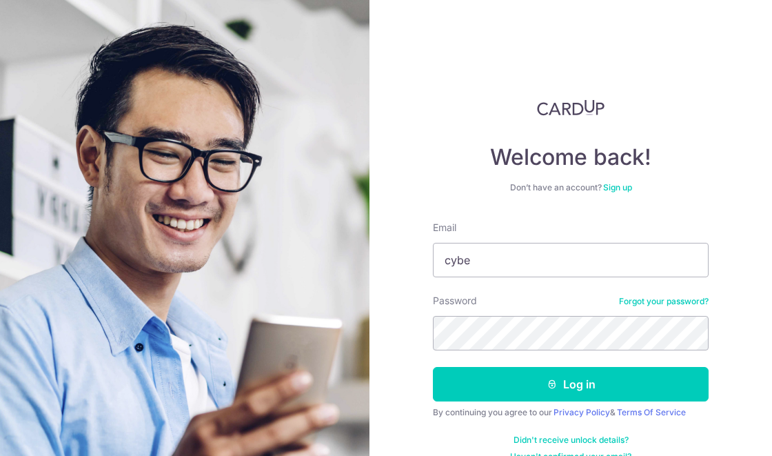
type input "cyber"
type input "Cyber.catalyst@hotmail.com"
click at [672, 392] on button "Log in" at bounding box center [571, 384] width 276 height 34
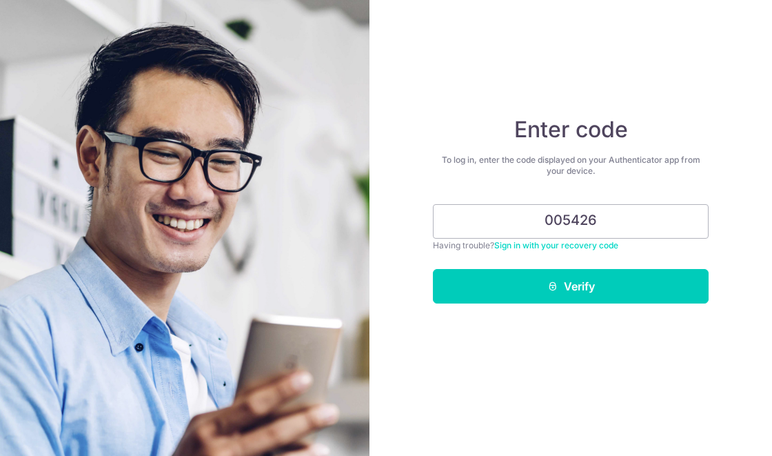
type input "005426"
click at [527, 292] on button "Verify" at bounding box center [571, 286] width 276 height 34
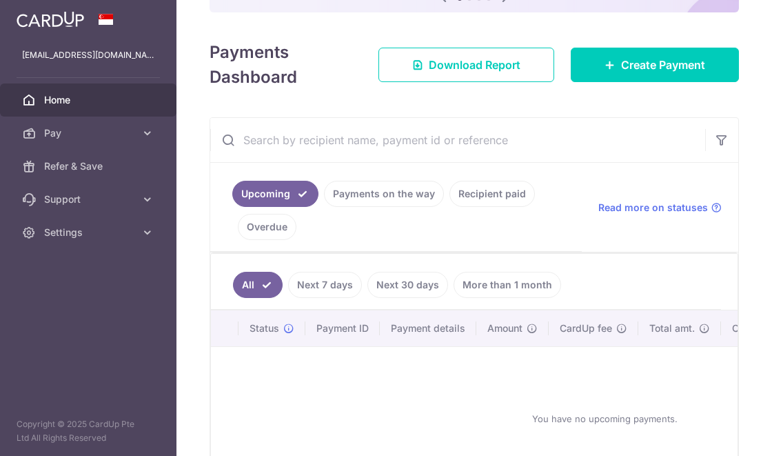
scroll to position [184, 0]
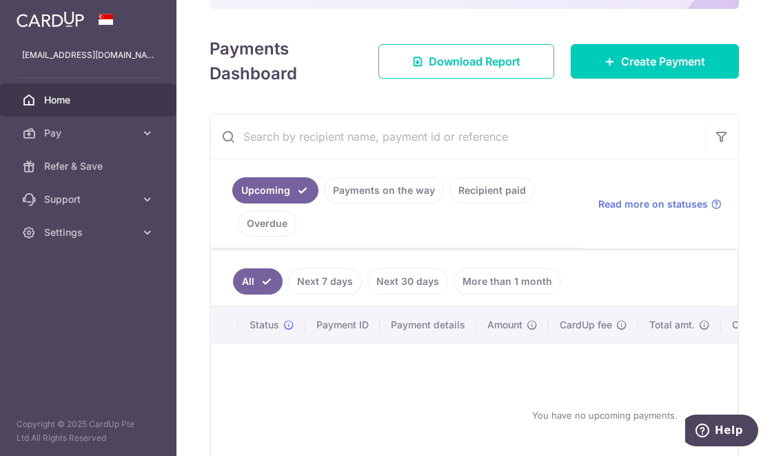
click at [502, 190] on link "Recipient paid" at bounding box center [492, 190] width 85 height 26
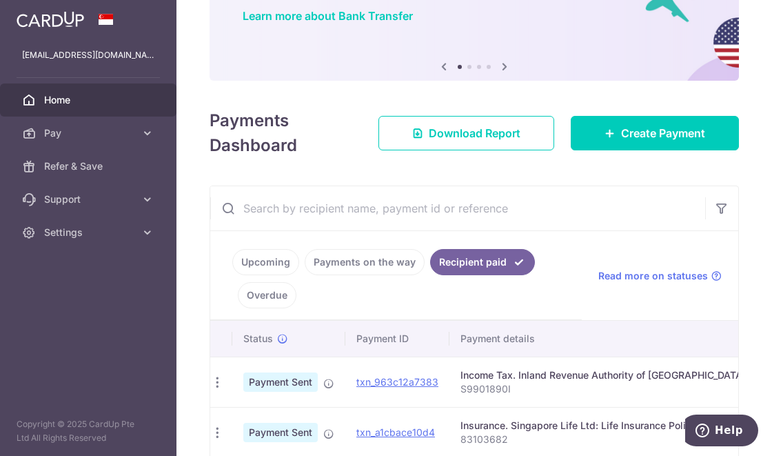
scroll to position [0, 0]
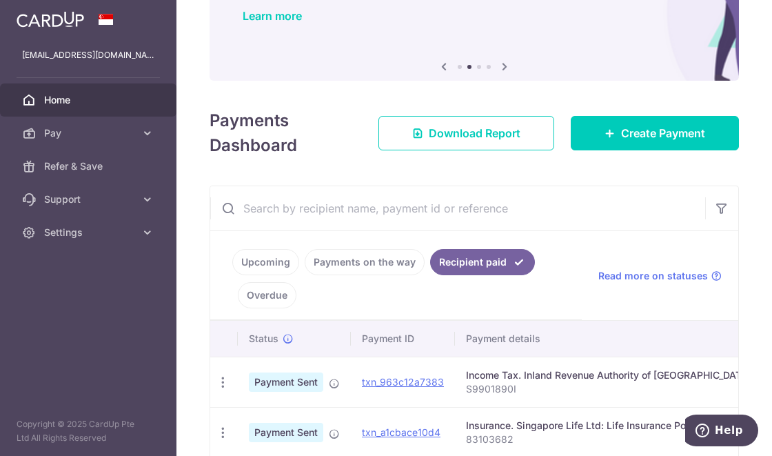
click at [331, 254] on link "Payments on the way" at bounding box center [365, 262] width 120 height 26
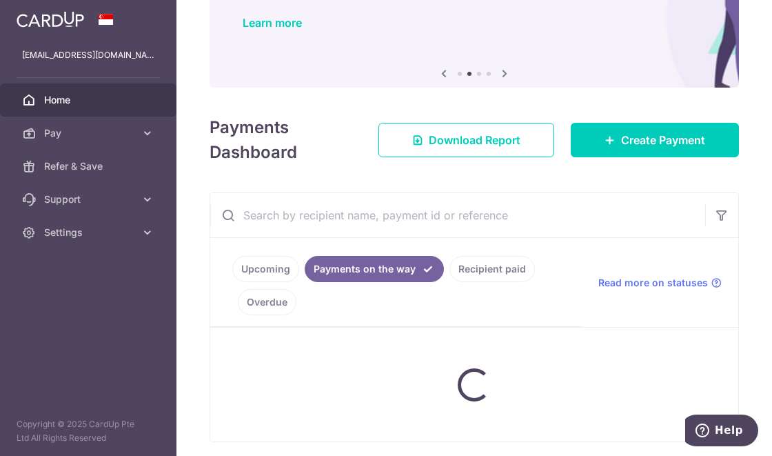
scroll to position [62, 0]
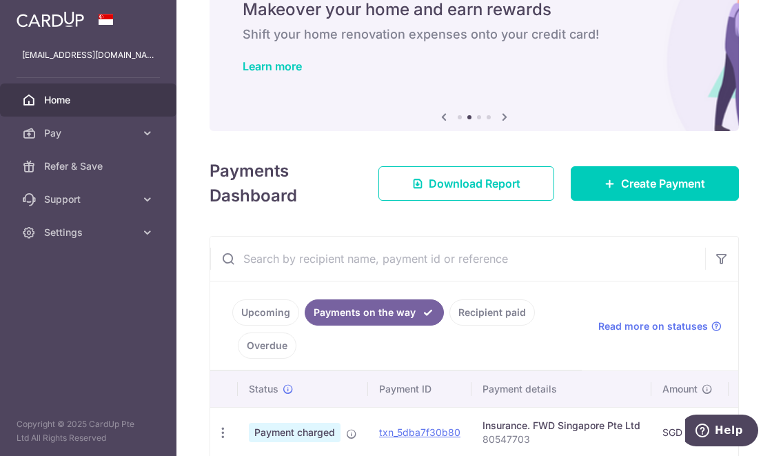
click at [464, 308] on link "Recipient paid" at bounding box center [492, 312] width 85 height 26
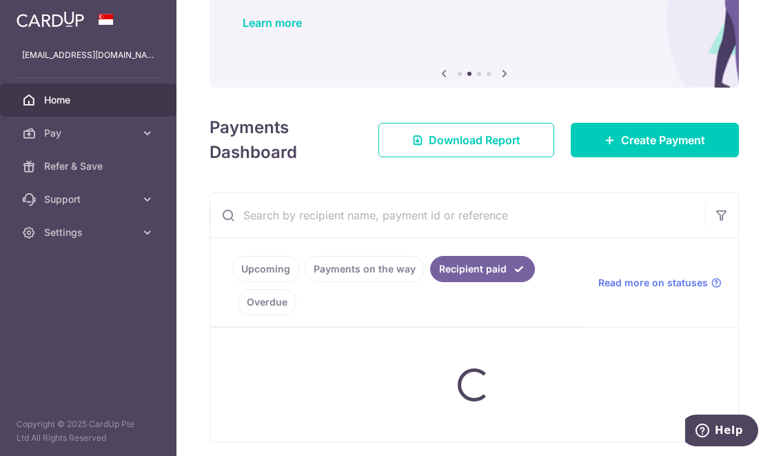
scroll to position [112, 0]
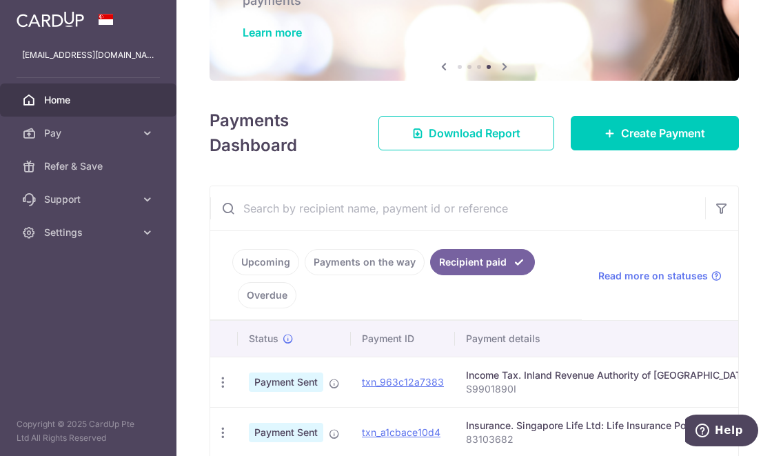
click at [662, 160] on div "× Pause Schedule Pause all future payments in this series Pause just this one p…" at bounding box center [475, 228] width 596 height 456
click at [631, 137] on span "Create Payment" at bounding box center [663, 133] width 84 height 17
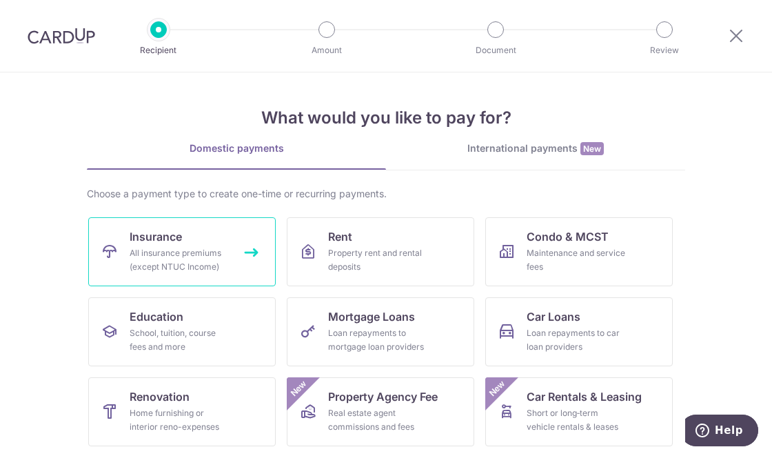
click at [121, 243] on link "Insurance All insurance premiums (except NTUC Income)" at bounding box center [182, 251] width 188 height 69
click at [121, 249] on link "Insurance All insurance premiums (except NTUC Income)" at bounding box center [182, 251] width 188 height 69
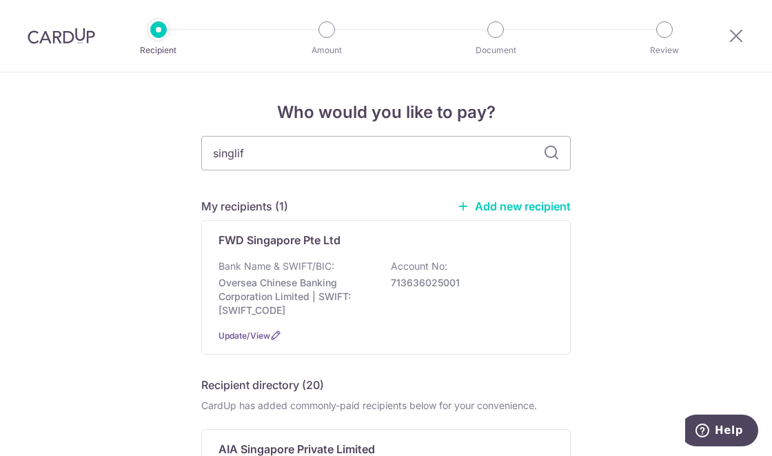
type input "singlife"
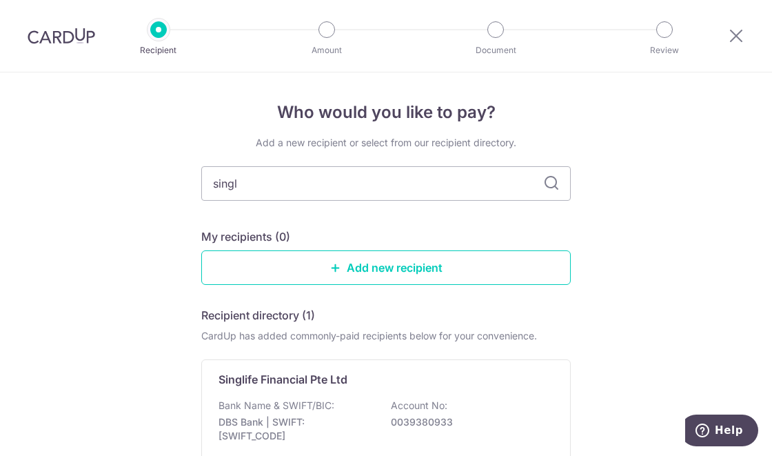
type input "sing"
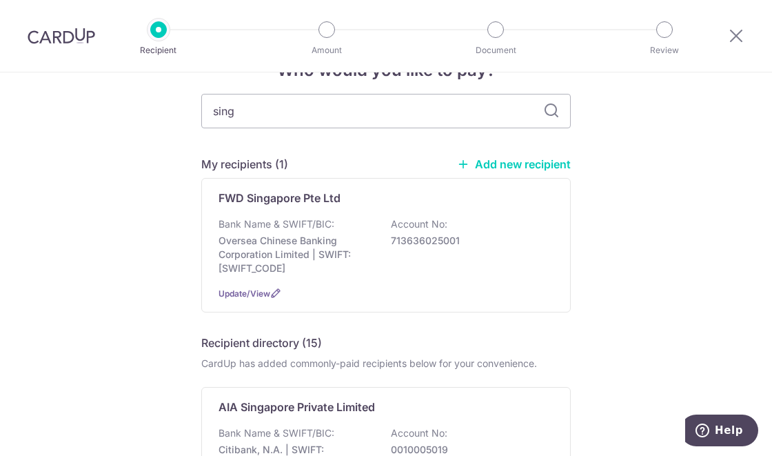
scroll to position [43, 0]
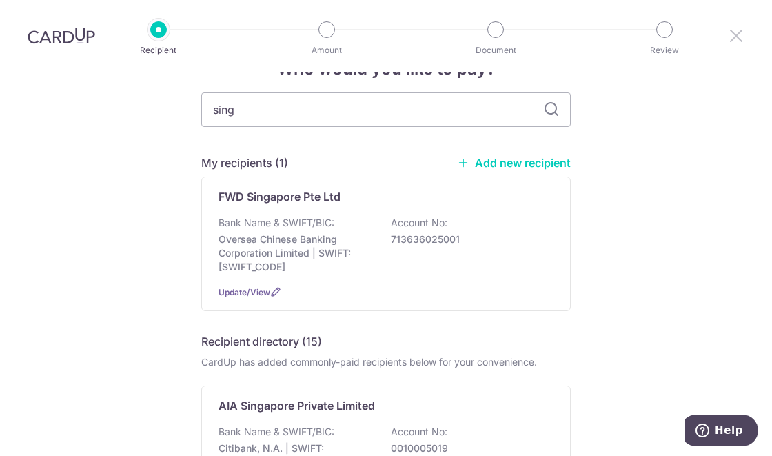
click at [736, 30] on icon at bounding box center [736, 35] width 17 height 17
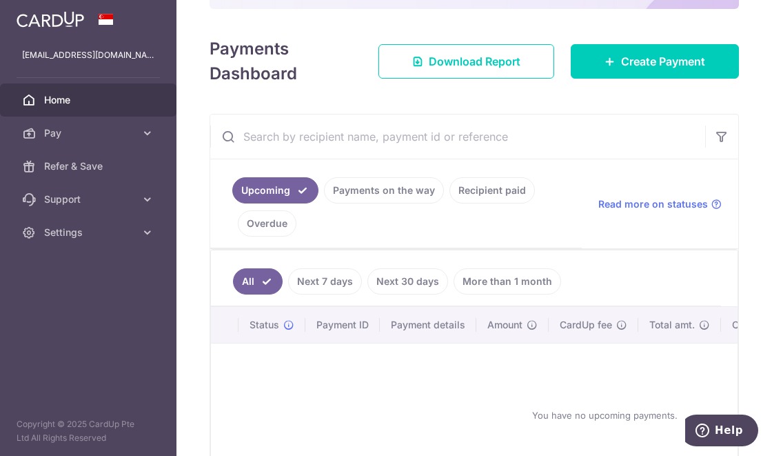
scroll to position [181, 0]
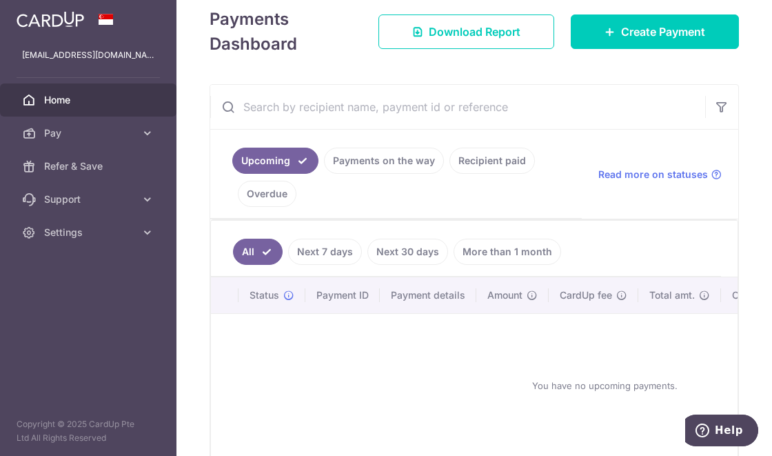
click at [333, 243] on link "Next 7 days" at bounding box center [325, 252] width 74 height 26
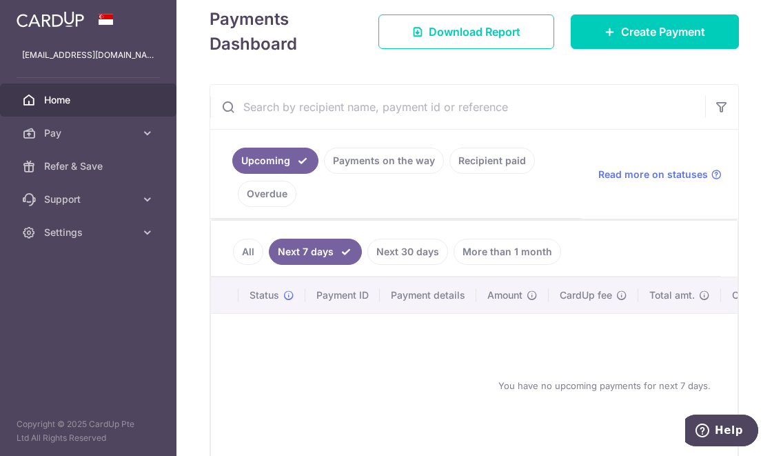
click at [352, 166] on link "Payments on the way" at bounding box center [384, 161] width 120 height 26
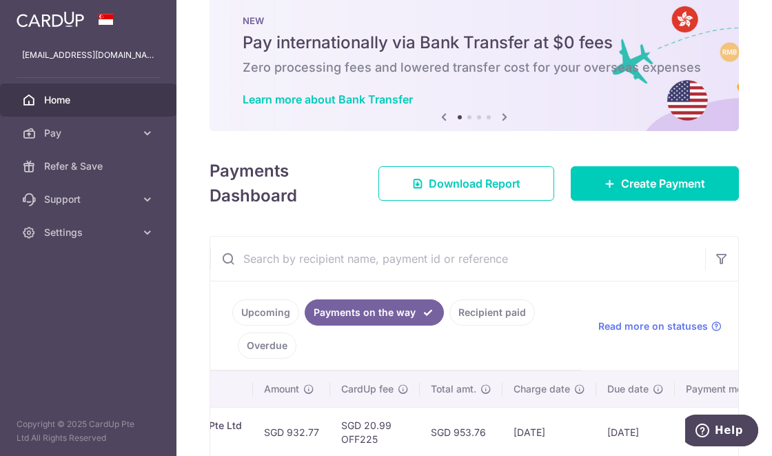
scroll to position [0, 433]
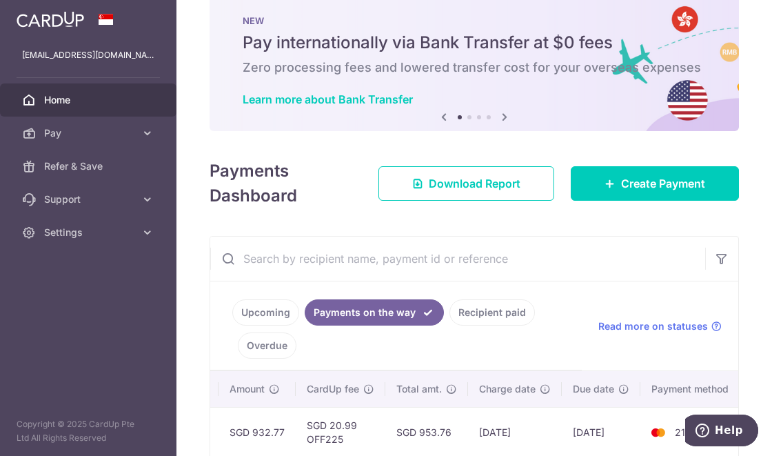
click at [68, 137] on span "Pay" at bounding box center [89, 133] width 91 height 14
click at [139, 138] on link "Pay" at bounding box center [88, 133] width 177 height 33
click at [499, 310] on link "Recipient paid" at bounding box center [492, 312] width 85 height 26
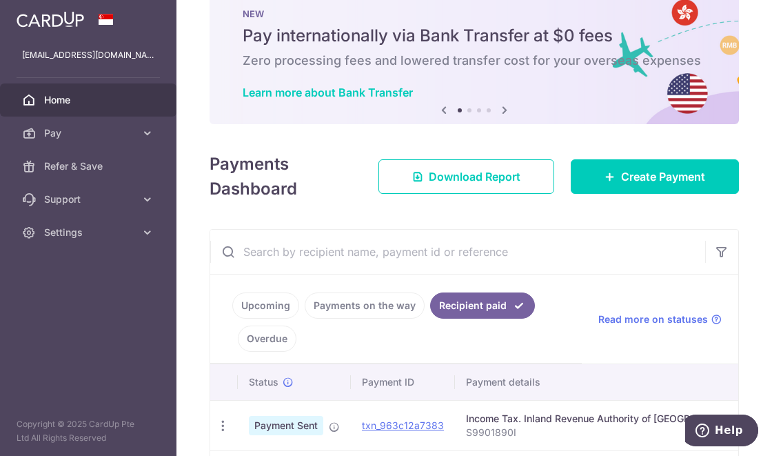
scroll to position [0, 0]
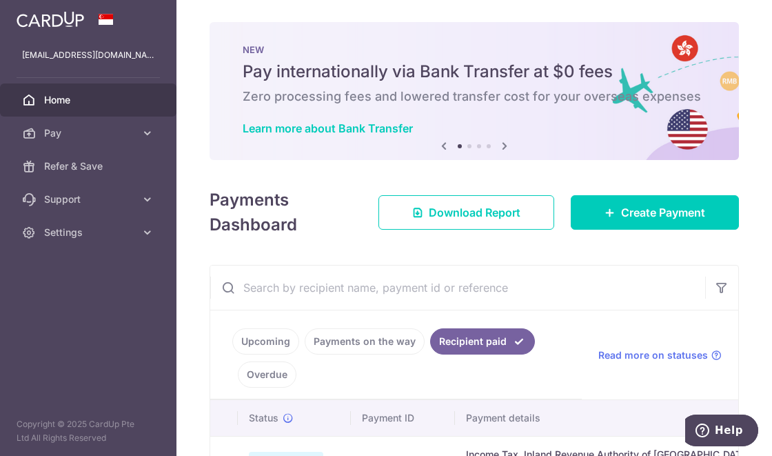
click at [68, 240] on link "Settings" at bounding box center [88, 232] width 177 height 33
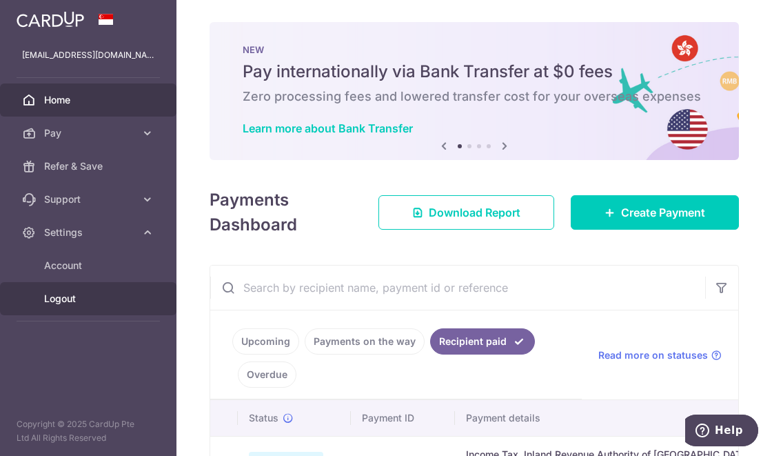
click at [54, 304] on span "Logout" at bounding box center [89, 299] width 91 height 14
